Goal: Find specific page/section: Find specific page/section

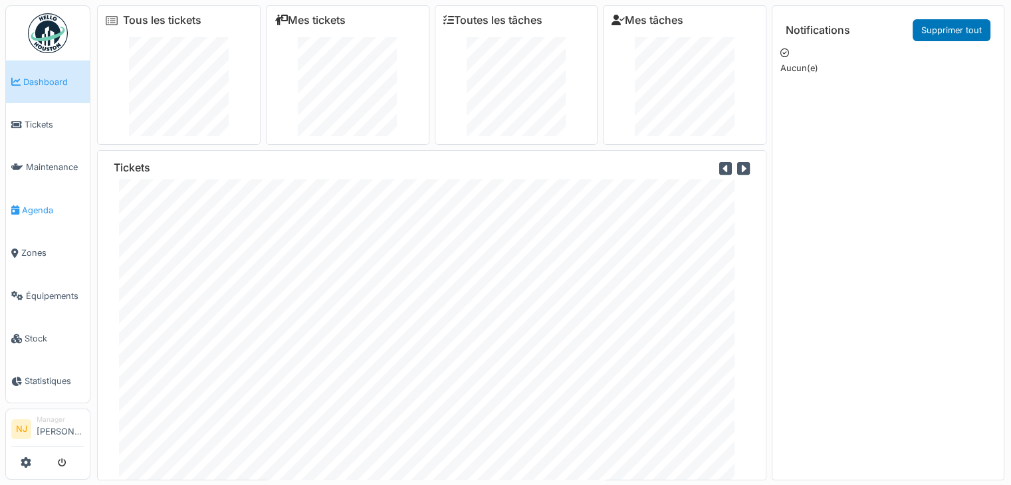
click at [39, 204] on span "Agenda" at bounding box center [53, 210] width 62 height 13
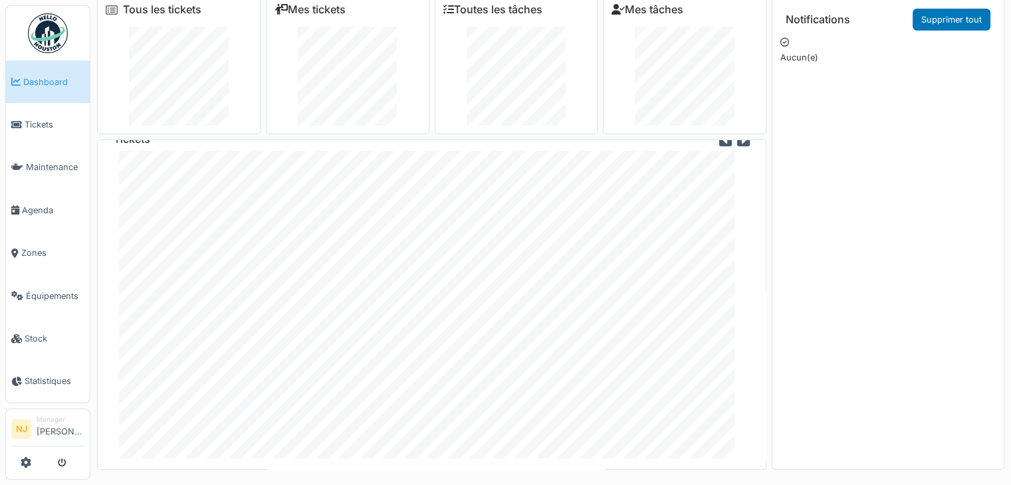
scroll to position [13, 0]
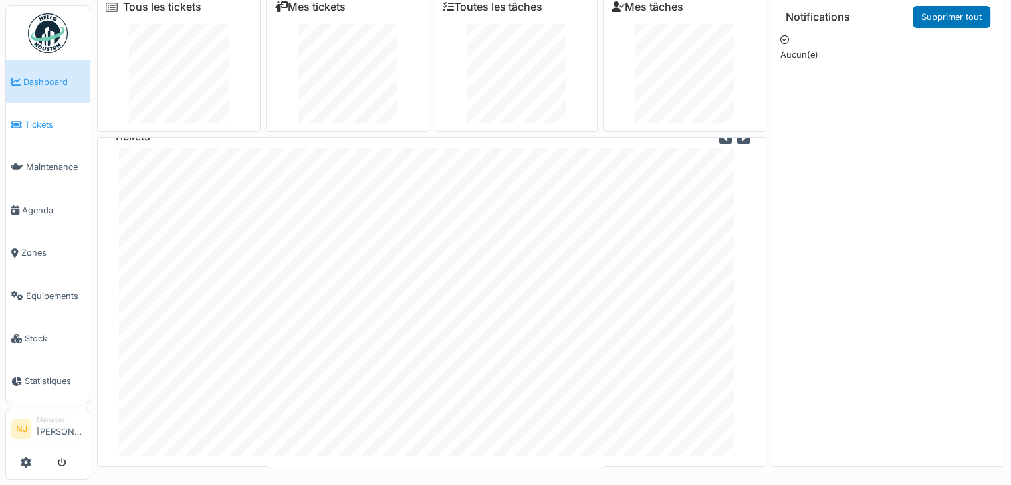
click at [39, 122] on span "Tickets" at bounding box center [55, 124] width 60 height 13
click at [43, 290] on span "Équipements" at bounding box center [55, 296] width 59 height 13
click at [39, 120] on span "Tickets" at bounding box center [55, 124] width 60 height 13
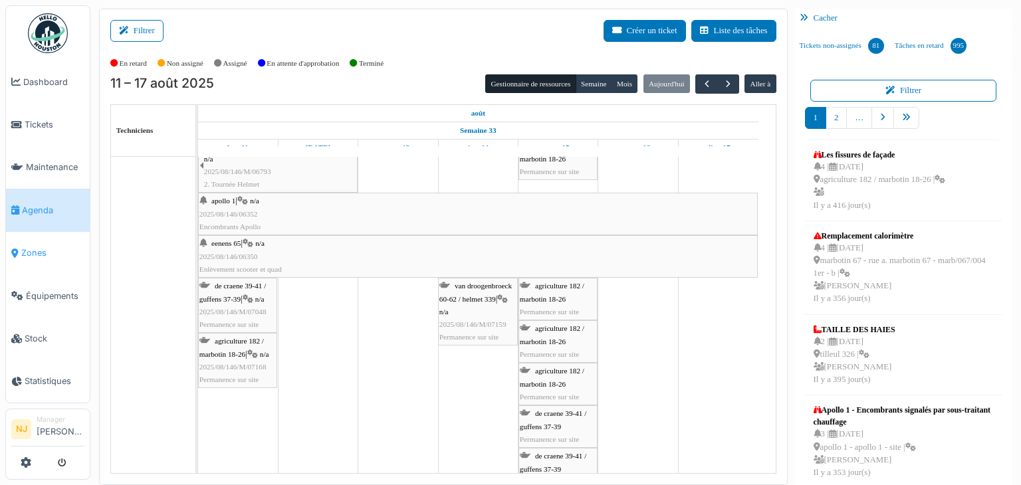
click at [39, 247] on span "Zones" at bounding box center [52, 253] width 63 height 13
click at [27, 247] on span "Zones" at bounding box center [52, 253] width 63 height 13
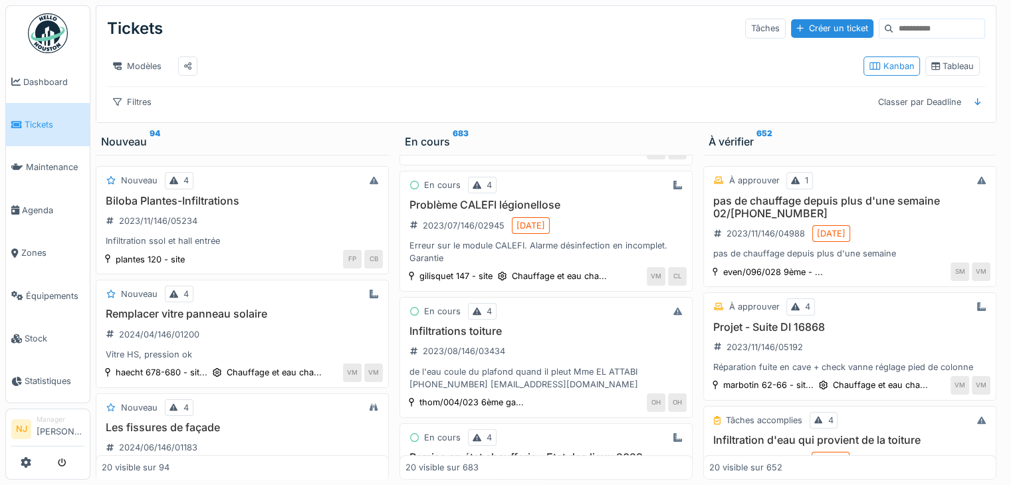
scroll to position [465, 0]
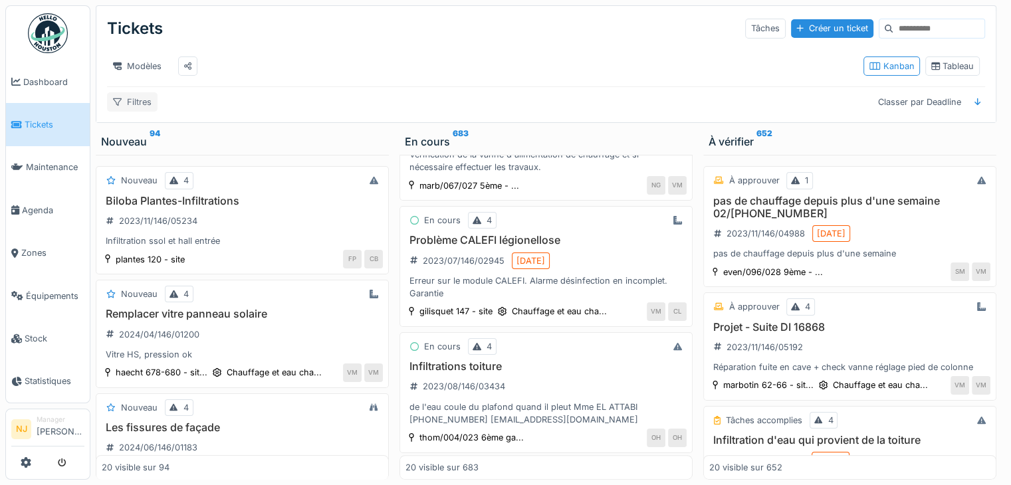
click at [136, 109] on div "Filtres" at bounding box center [132, 101] width 51 height 19
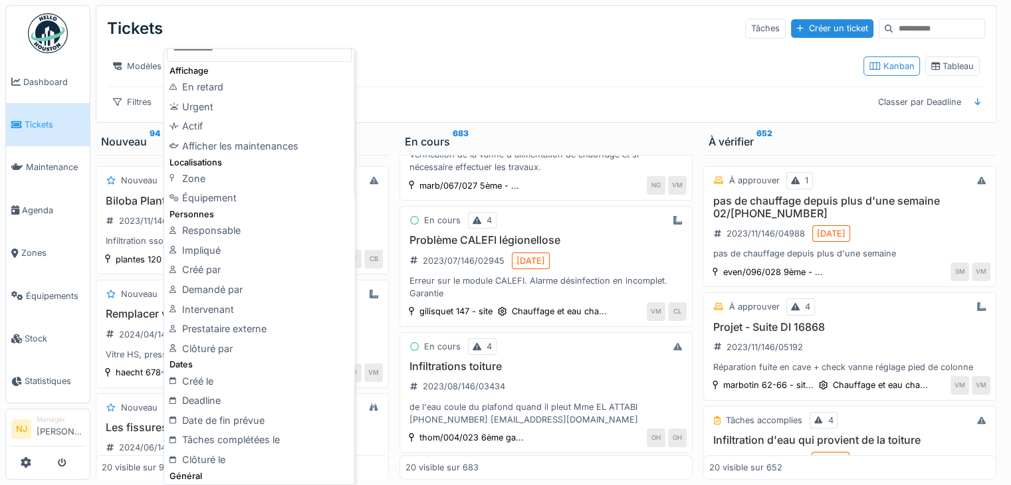
scroll to position [0, 0]
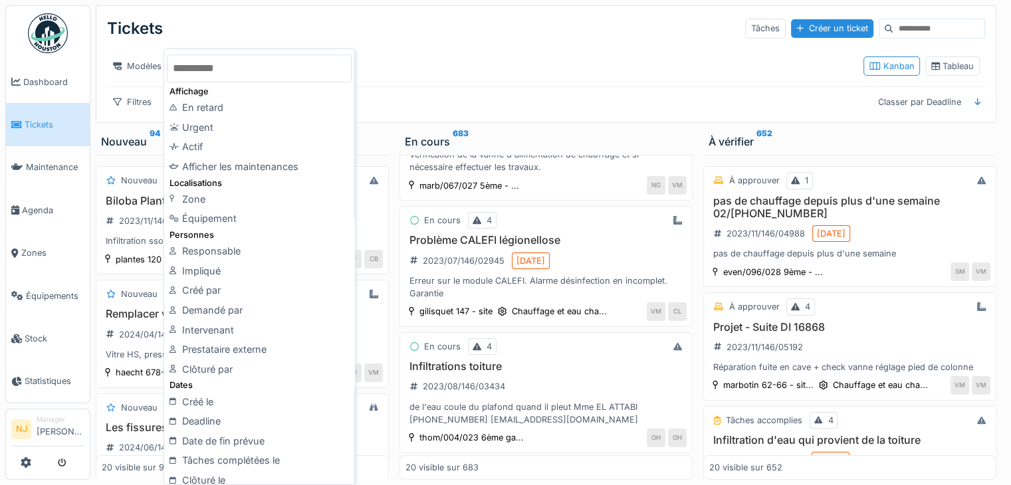
click at [463, 54] on div "Modèles" at bounding box center [480, 66] width 746 height 30
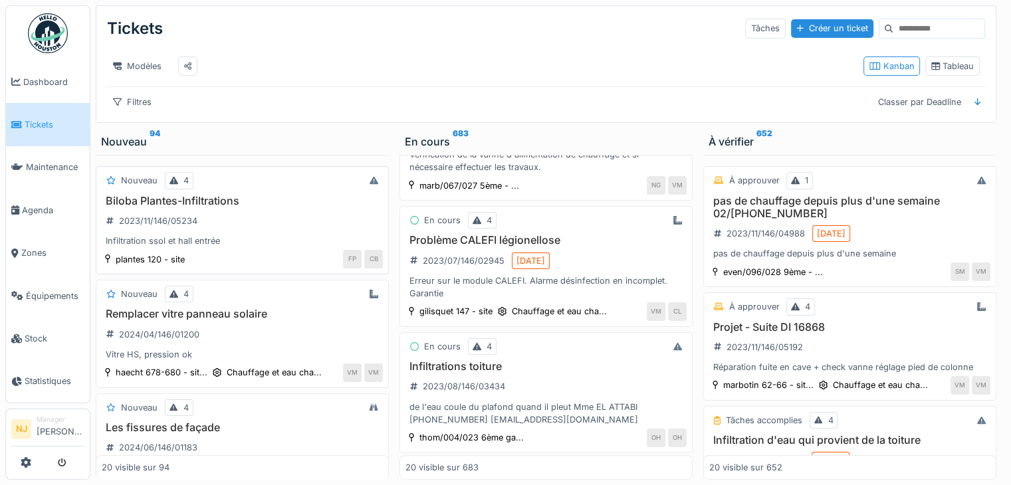
click at [154, 202] on h3 "Biloba Plantes-Infiltrations" at bounding box center [242, 201] width 281 height 13
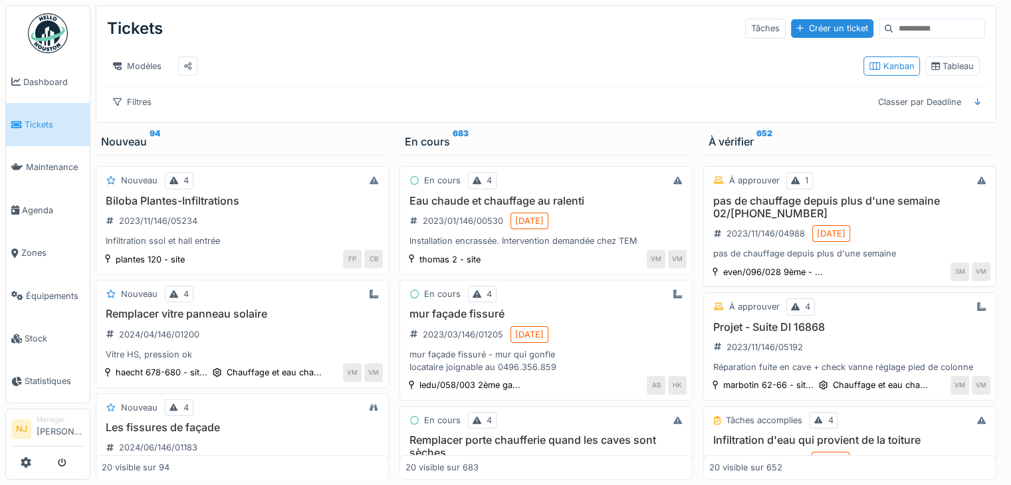
click at [771, 213] on h3 "pas de chauffage depuis plus d'une semaine 02/[PHONE_NUMBER]" at bounding box center [849, 207] width 281 height 25
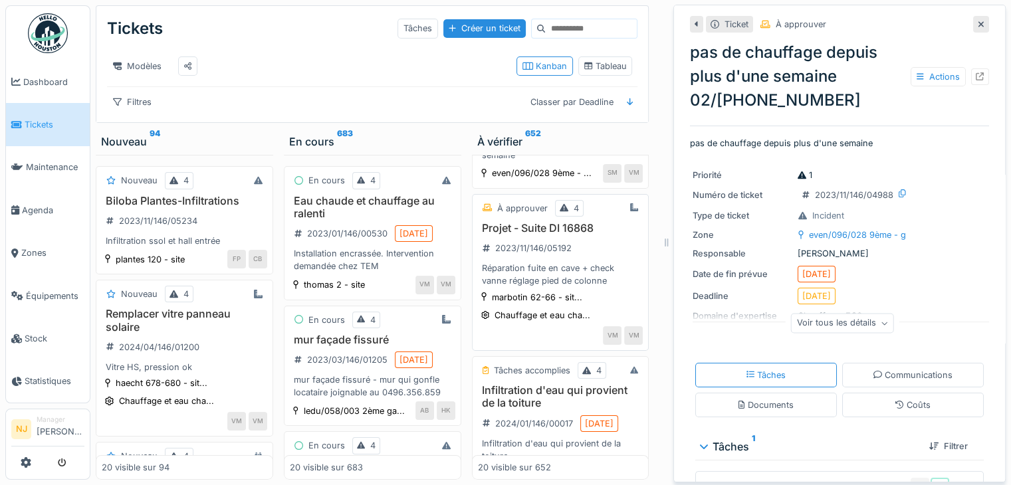
scroll to position [133, 0]
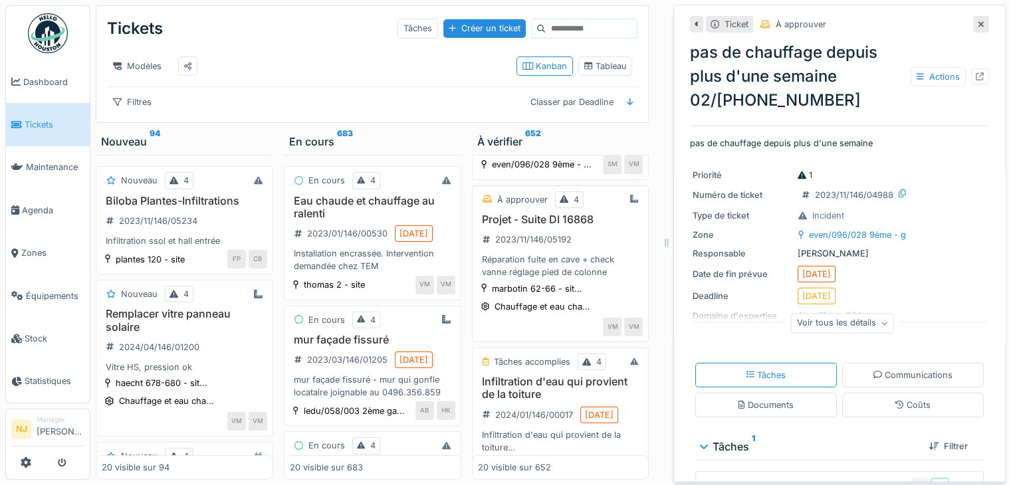
click at [535, 226] on h3 "Projet - Suite DI 16868" at bounding box center [561, 219] width 166 height 13
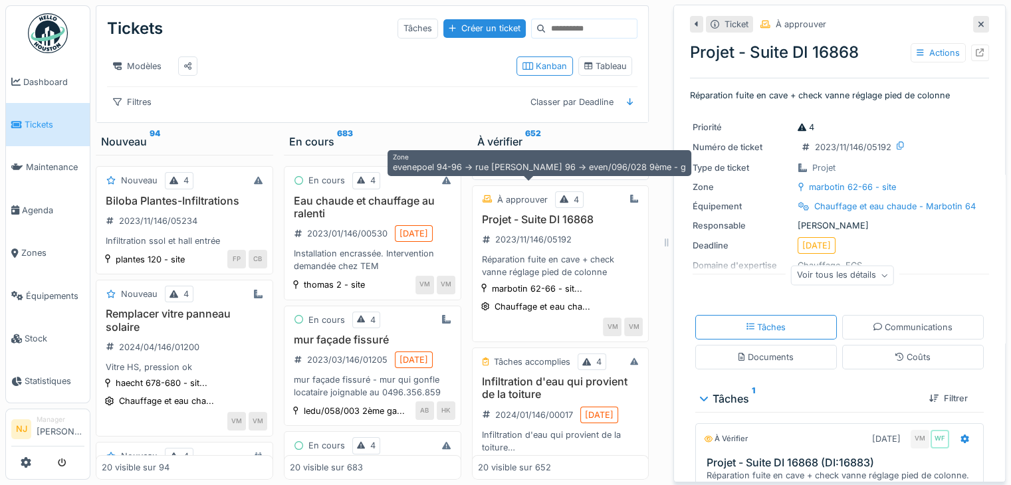
click at [524, 171] on div "even/096/028 9ème - ..." at bounding box center [542, 164] width 100 height 13
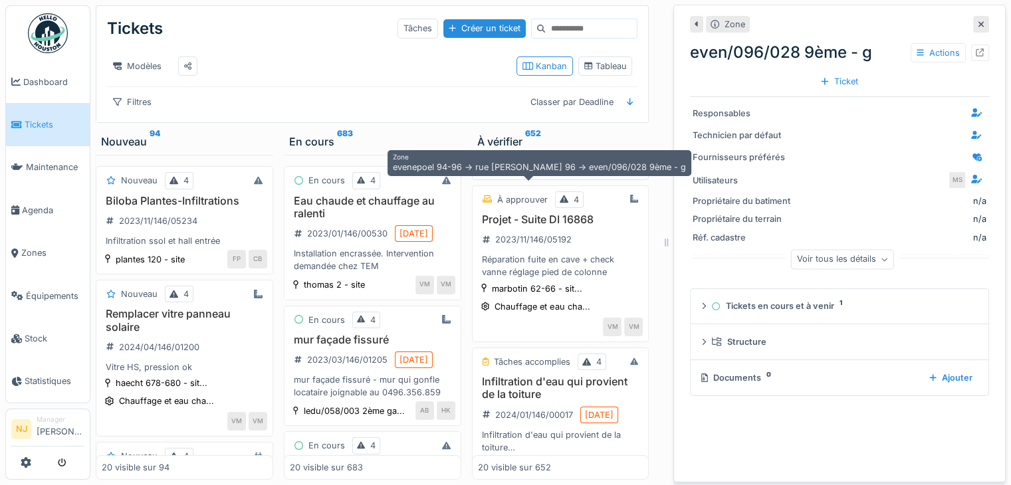
click at [527, 171] on div "even/096/028 9ème - ..." at bounding box center [542, 164] width 100 height 13
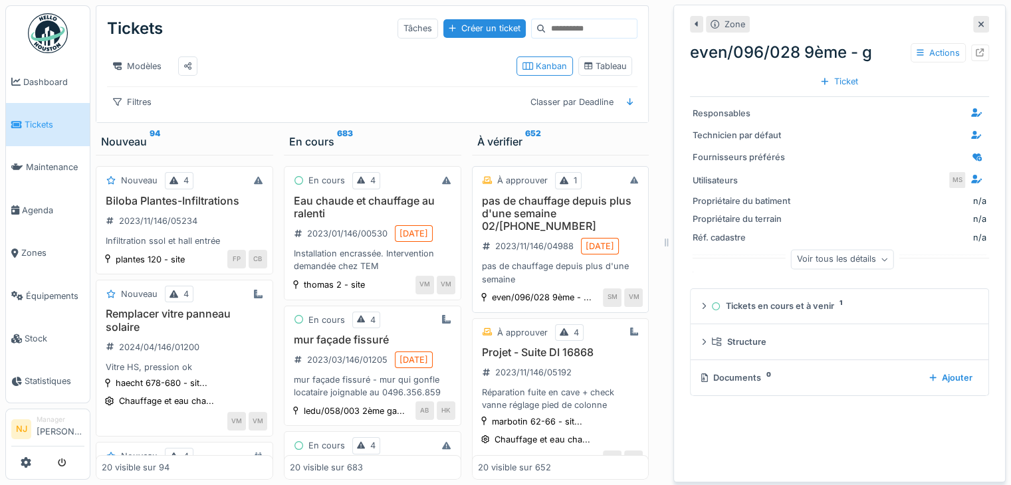
click at [542, 203] on h3 "pas de chauffage depuis plus d'une semaine 02/705-05-96" at bounding box center [561, 214] width 166 height 39
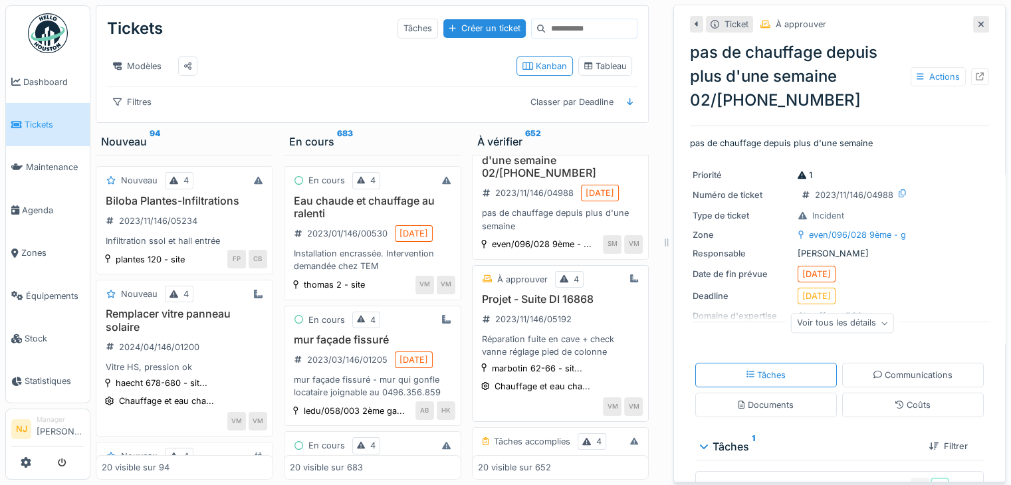
scroll to position [133, 0]
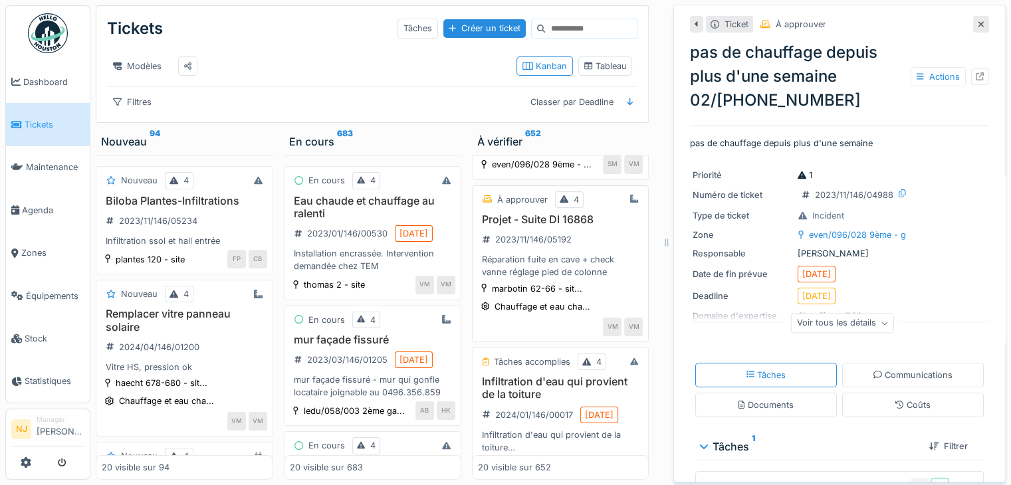
click at [554, 226] on h3 "Projet - Suite DI 16868" at bounding box center [561, 219] width 166 height 13
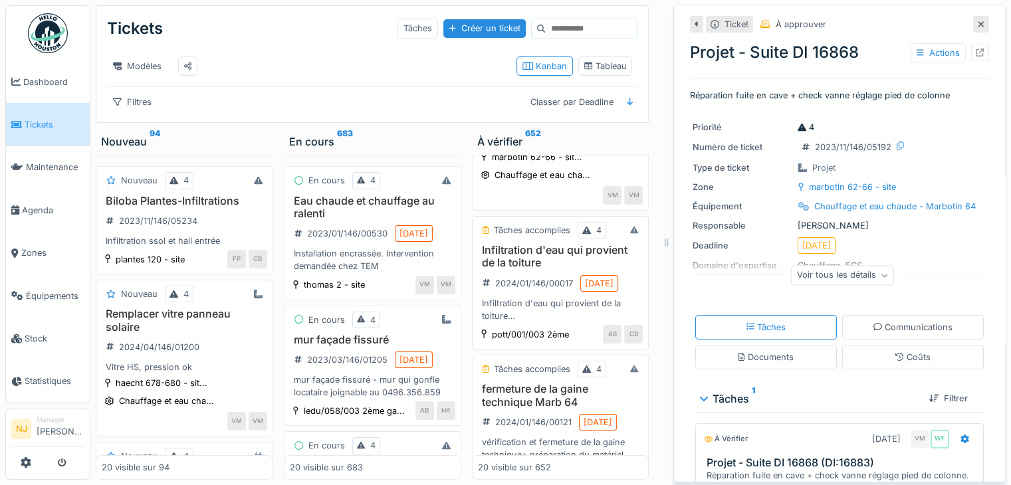
scroll to position [266, 0]
click at [536, 268] on h3 "Infiltration d'eau qui provient de la toiture" at bounding box center [561, 255] width 166 height 25
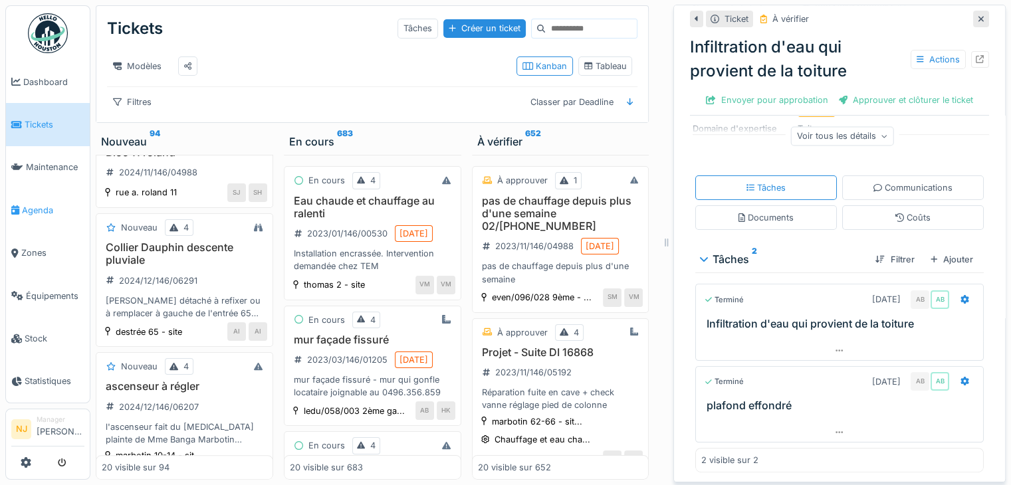
click at [31, 205] on span "Agenda" at bounding box center [53, 210] width 62 height 13
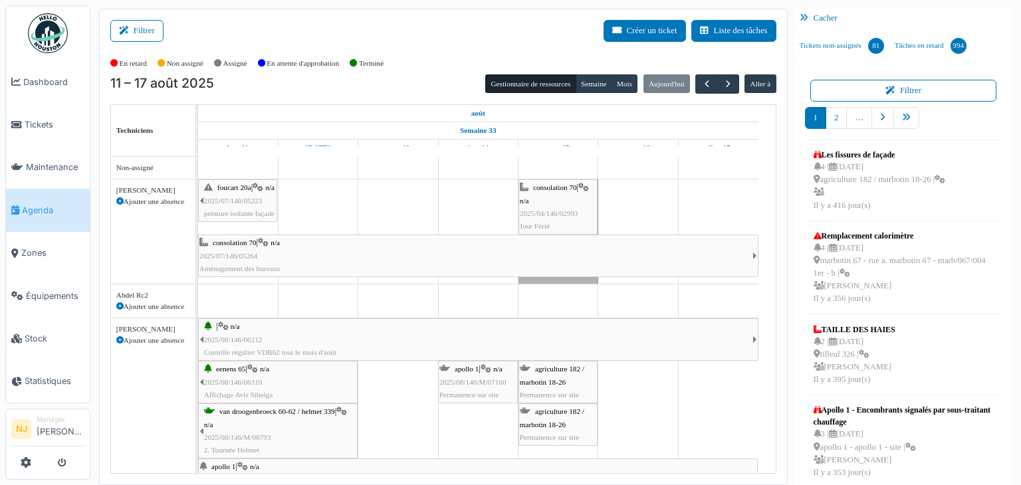
click at [231, 204] on div "foucart 20a | n/a 2025/07/146/05223 peinture isolante façade" at bounding box center [240, 200] width 72 height 39
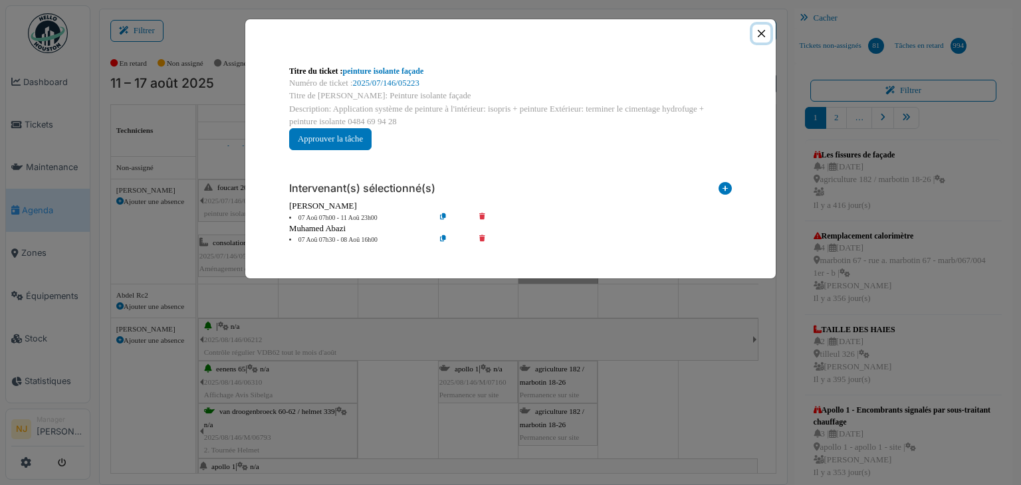
click at [765, 33] on button "Close" at bounding box center [762, 34] width 18 height 18
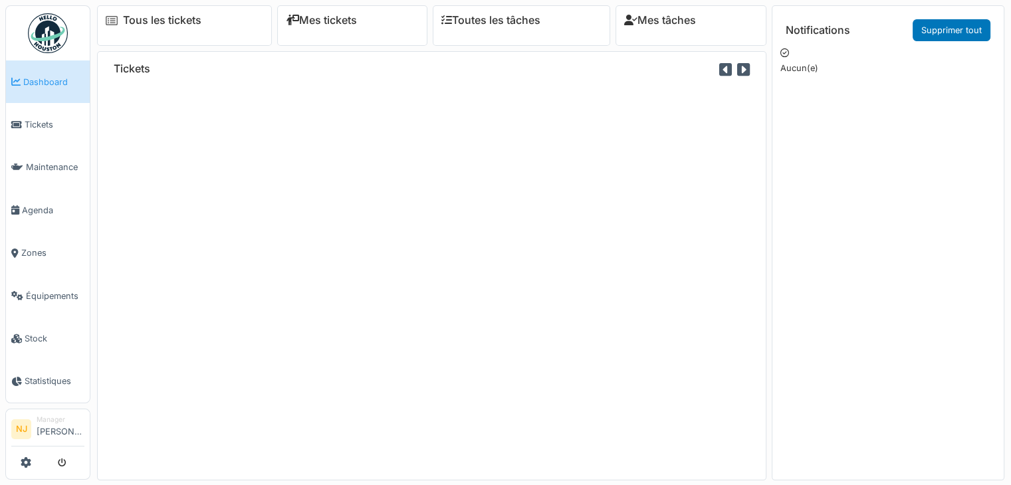
click at [219, 124] on div "Tickets" at bounding box center [431, 265] width 669 height 429
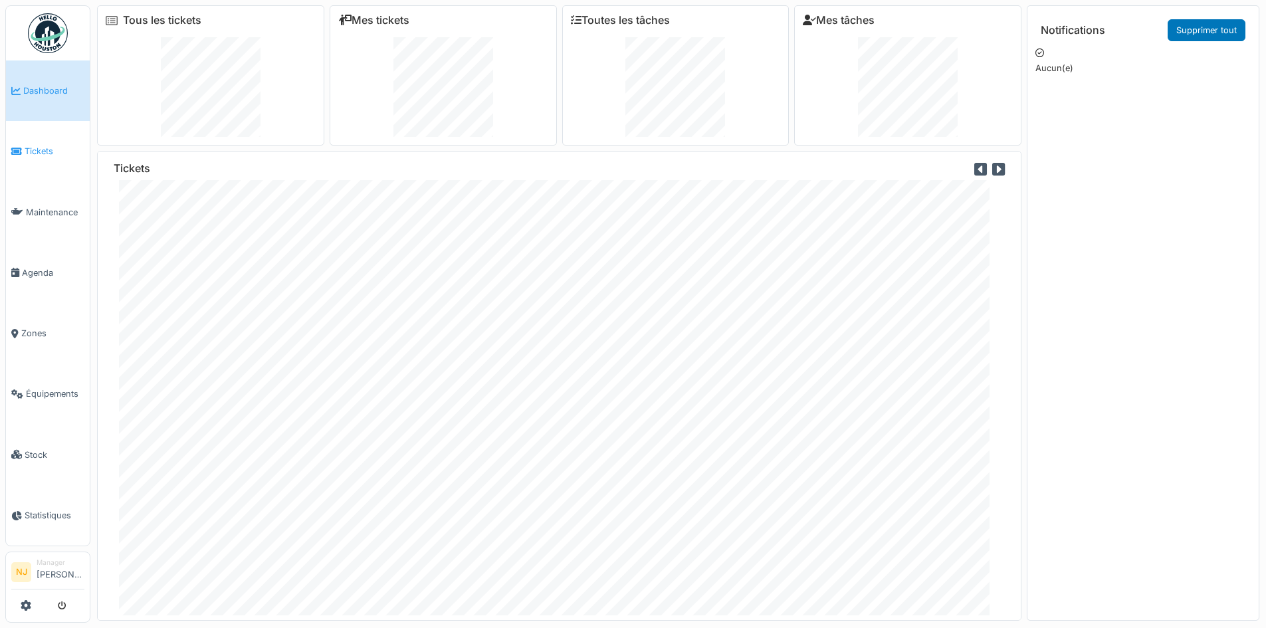
click at [48, 146] on span "Tickets" at bounding box center [55, 151] width 60 height 13
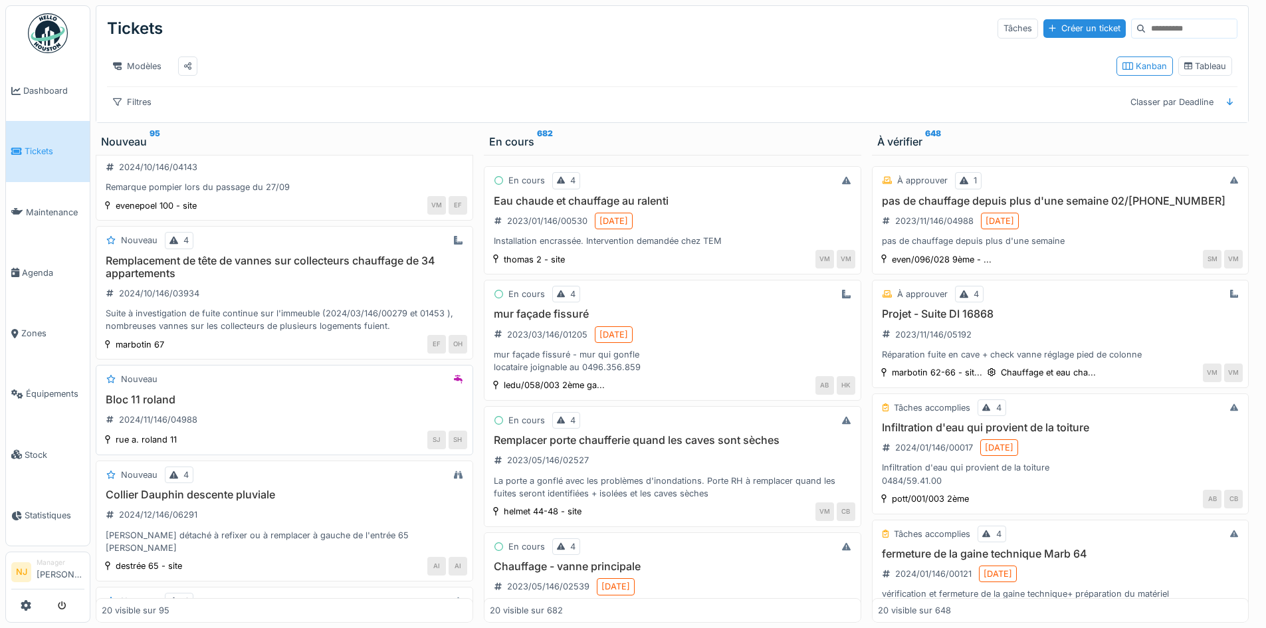
scroll to position [1130, 0]
